Goal: Task Accomplishment & Management: Use online tool/utility

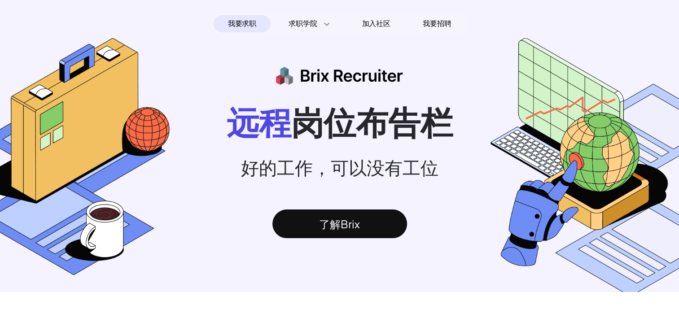
click at [234, 29] on span "我要求职" at bounding box center [242, 24] width 28 height 14
click at [360, 231] on div "了解Brix" at bounding box center [340, 224] width 135 height 29
click at [434, 25] on span "我要招聘" at bounding box center [437, 23] width 28 height 11
click at [380, 27] on span "加入社区" at bounding box center [376, 24] width 28 height 14
click at [357, 19] on div "加入社区" at bounding box center [376, 23] width 57 height 17
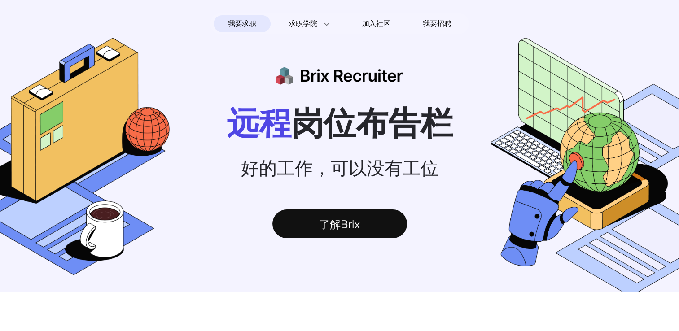
click at [242, 18] on span "我要求职" at bounding box center [242, 24] width 28 height 14
click at [240, 20] on span "我要求职" at bounding box center [242, 24] width 28 height 14
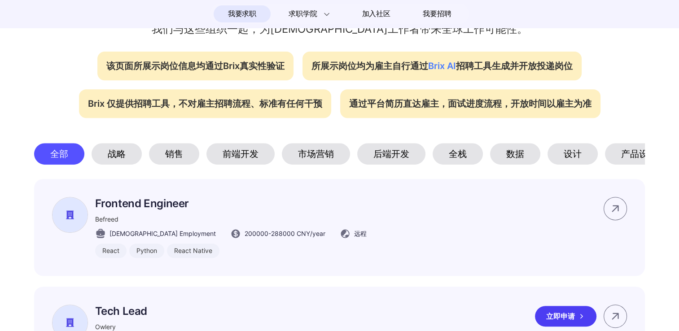
scroll to position [449, 0]
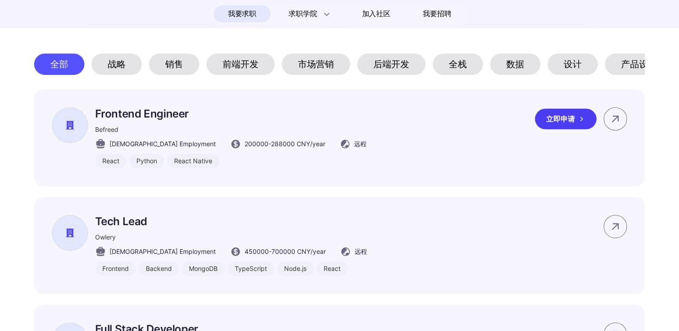
click at [151, 120] on p "Frontend Engineer" at bounding box center [231, 113] width 272 height 13
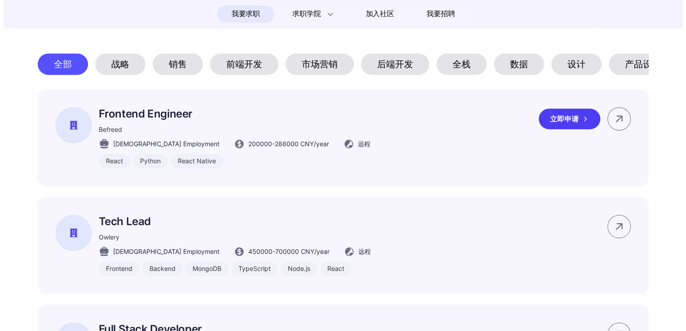
scroll to position [0, 0]
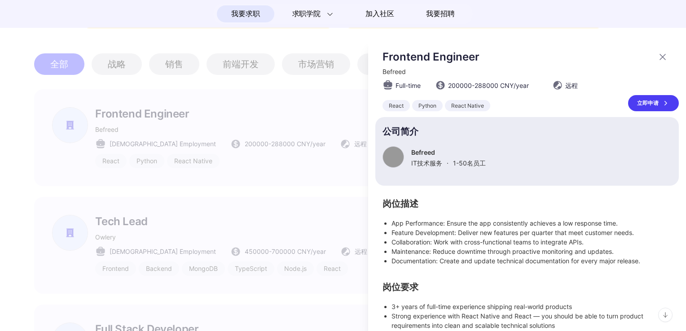
click at [660, 54] on icon at bounding box center [662, 57] width 11 height 11
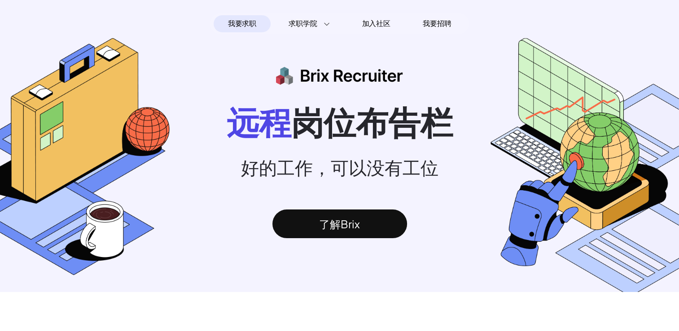
click at [242, 23] on span "我要求职" at bounding box center [242, 24] width 28 height 14
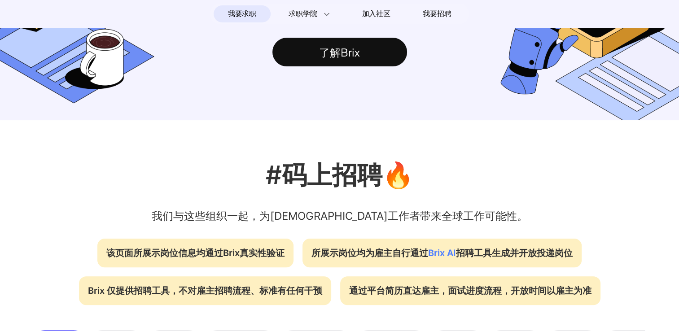
scroll to position [314, 0]
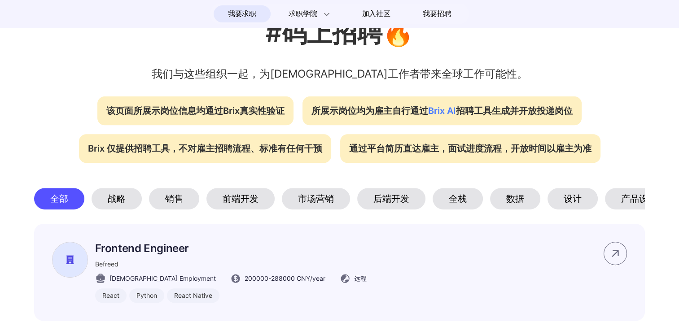
click at [68, 208] on div "全部" at bounding box center [59, 199] width 50 height 22
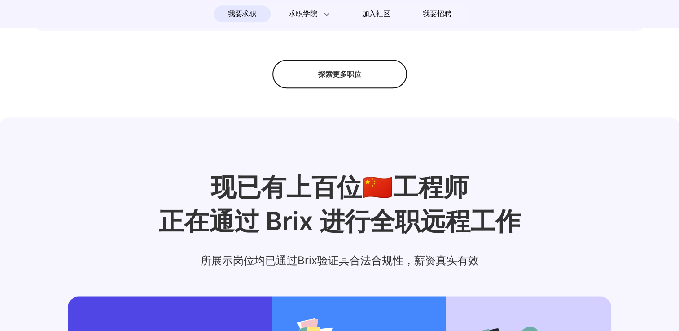
scroll to position [898, 0]
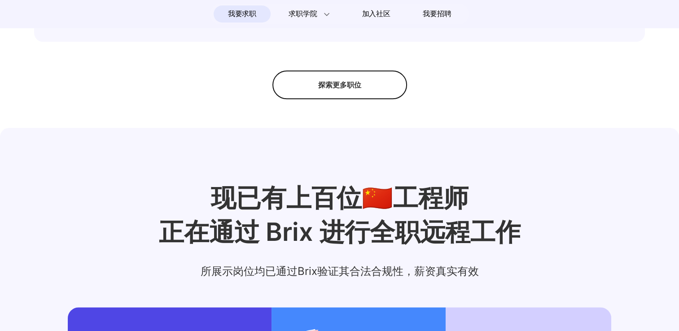
click at [364, 99] on div "探索更多职位" at bounding box center [340, 84] width 135 height 29
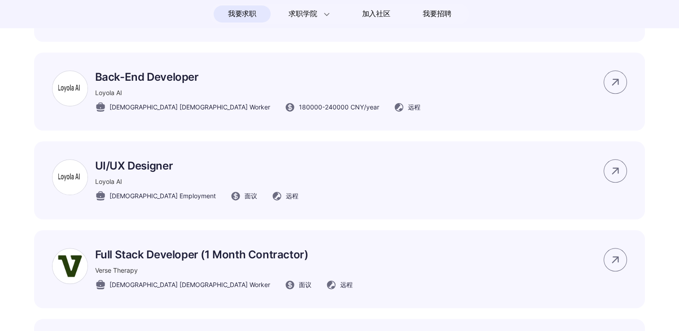
click at [104, 84] on p "Back-End Developer" at bounding box center [257, 76] width 325 height 13
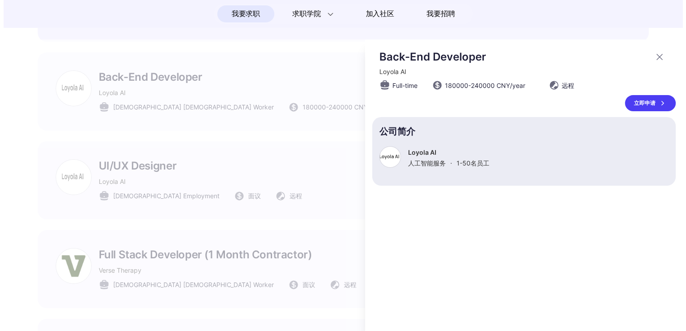
scroll to position [0, 0]
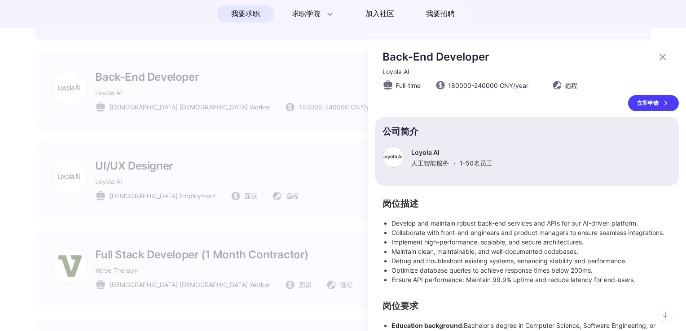
click at [660, 56] on icon at bounding box center [662, 56] width 5 height 5
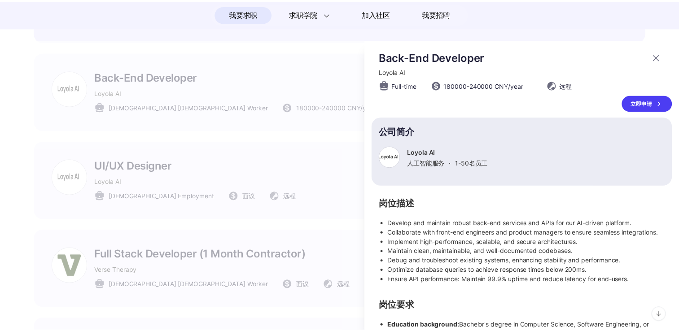
scroll to position [898, 0]
